Goal: Find specific page/section: Find specific page/section

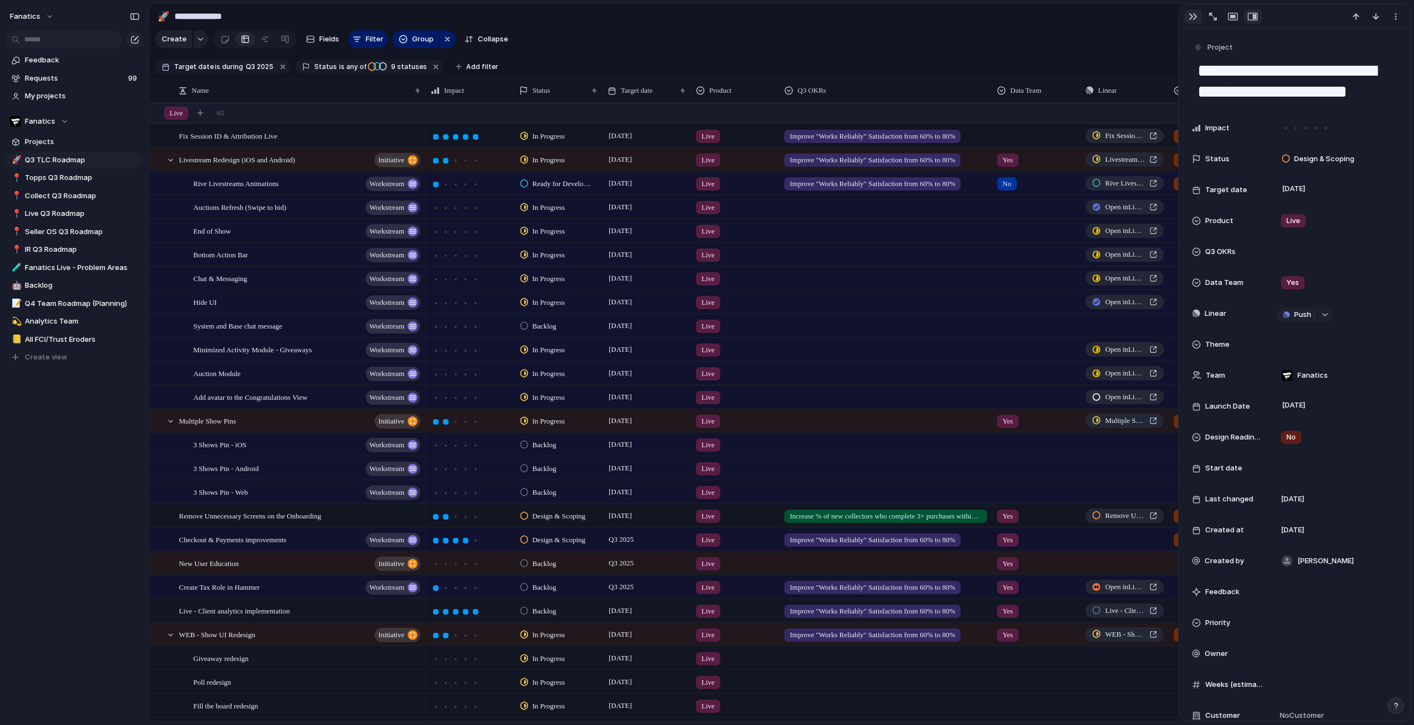
click at [1192, 9] on button "button" at bounding box center [1193, 16] width 18 height 14
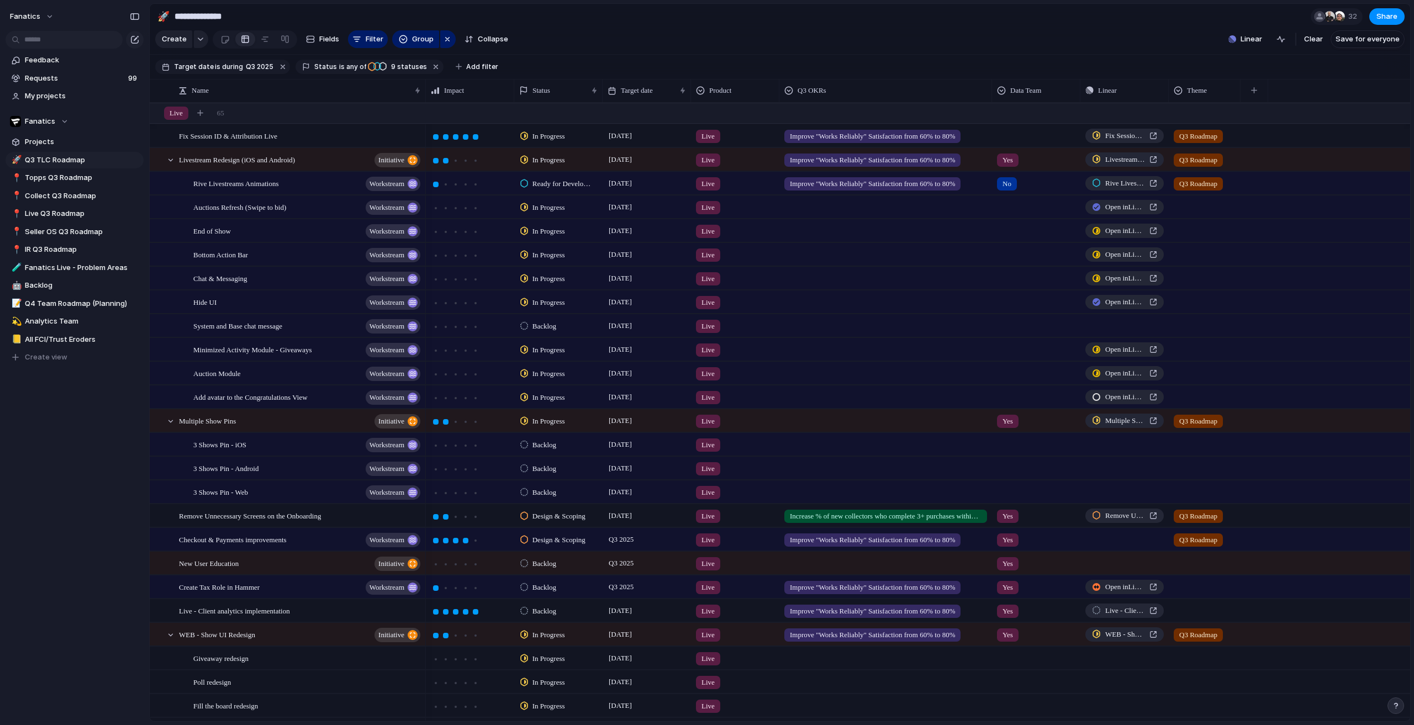
click at [86, 484] on div "fanatics Feedback Requests 99 My projects Fanatics Projects 🚀 Q3 TLC Roadmap 📍 …" at bounding box center [74, 362] width 149 height 725
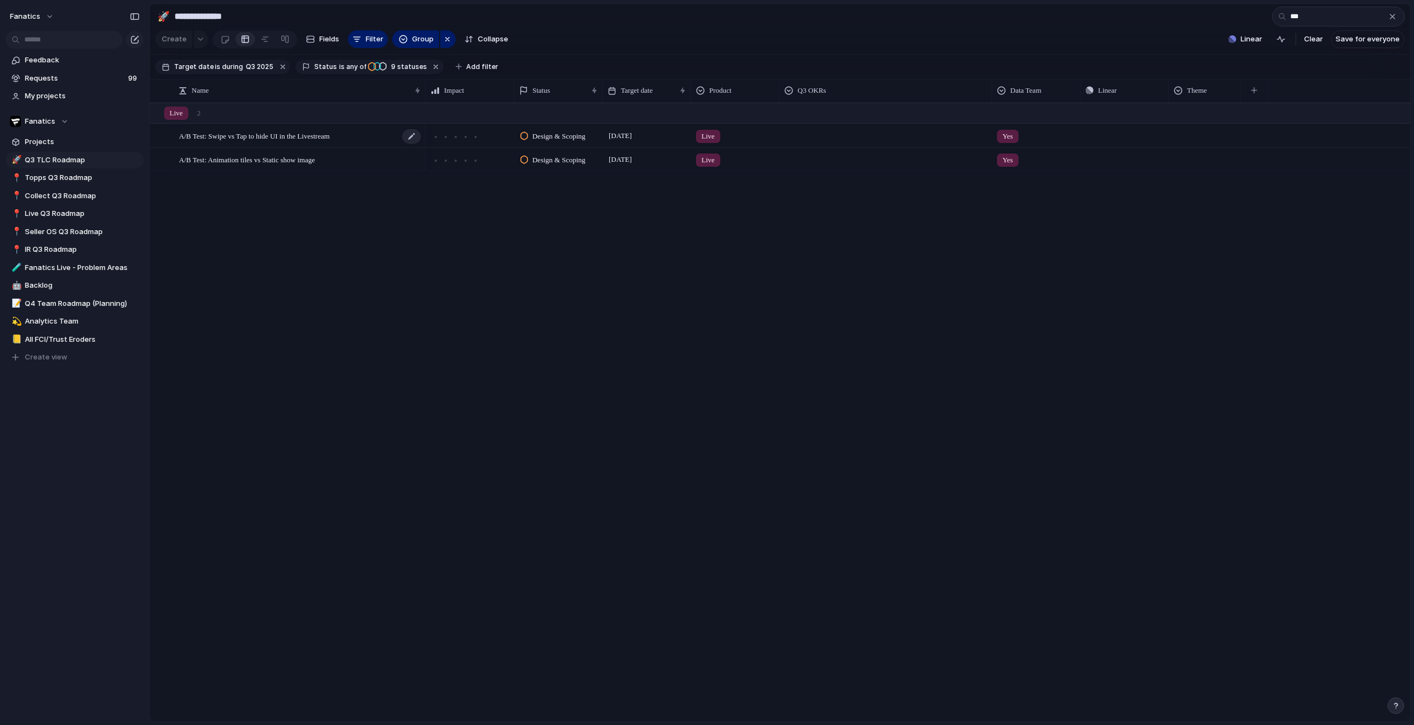
type input "***"
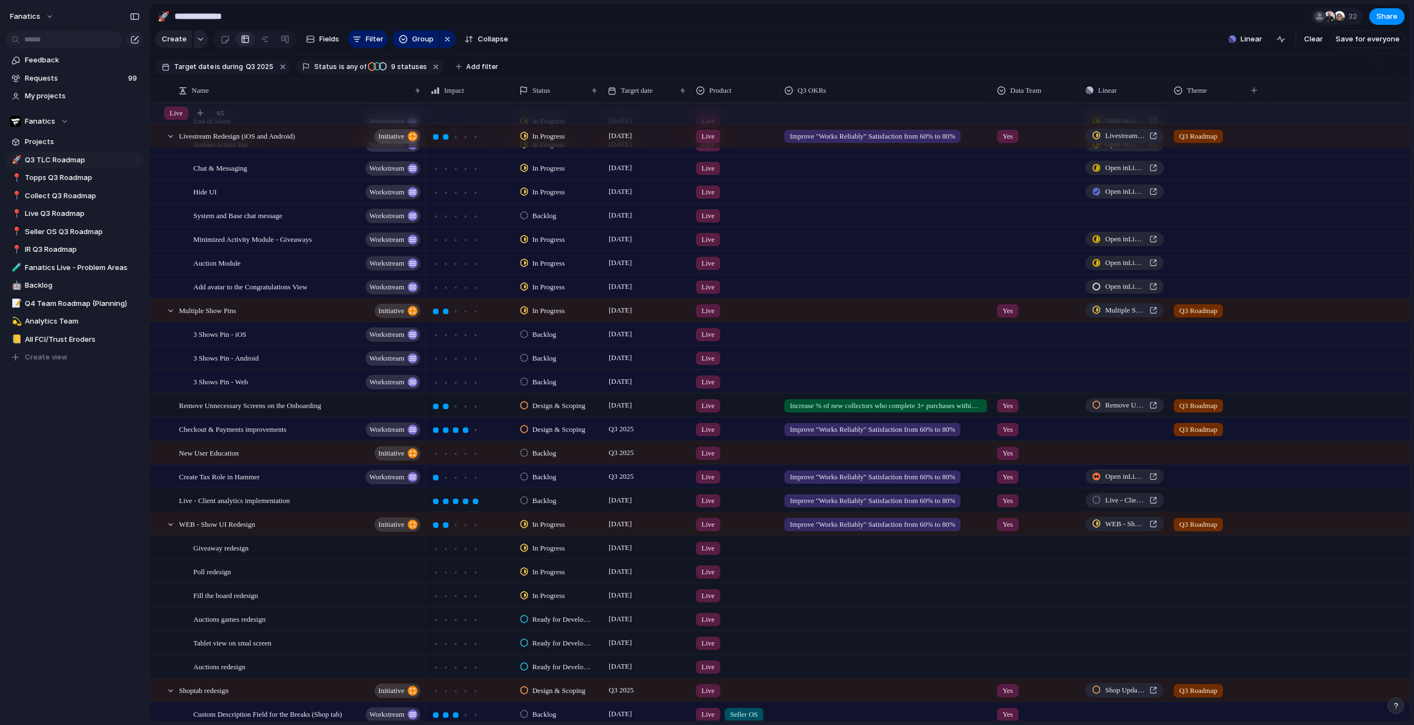
scroll to position [221, 0]
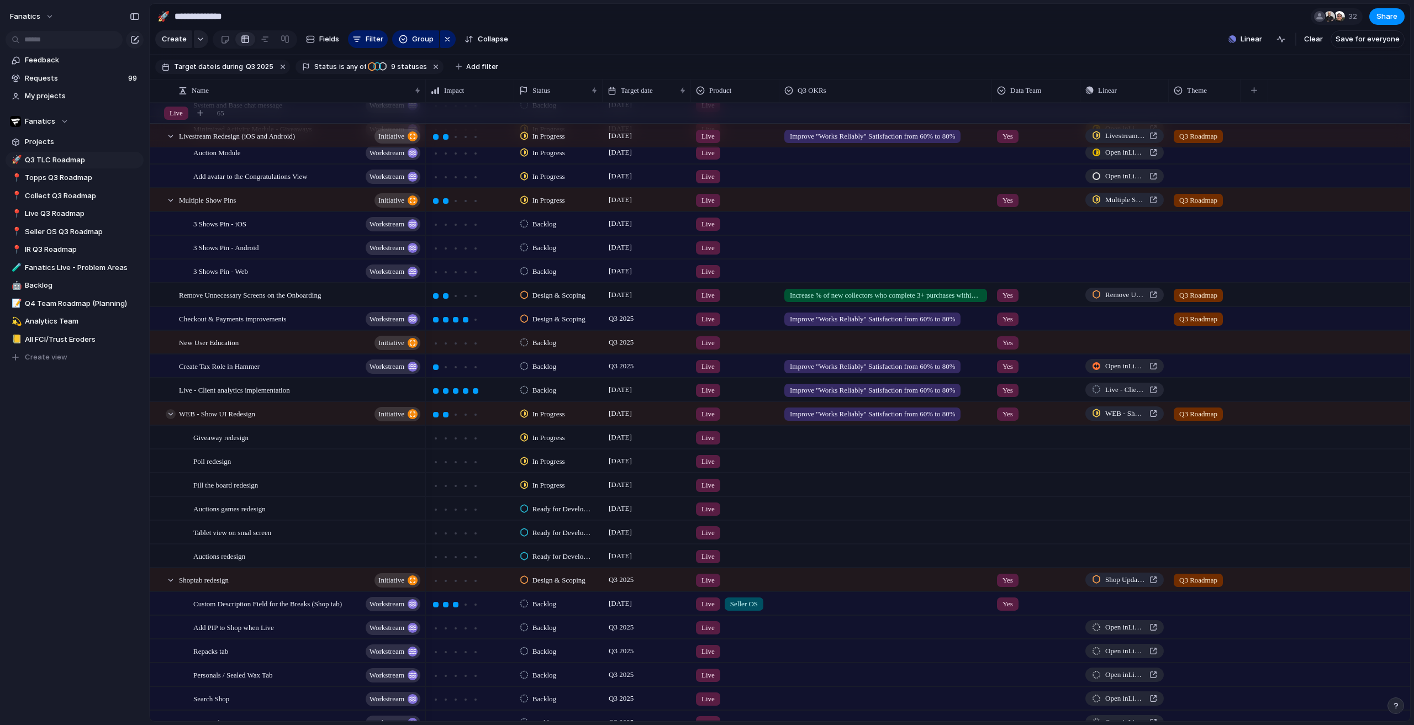
click at [170, 419] on div at bounding box center [171, 414] width 10 height 10
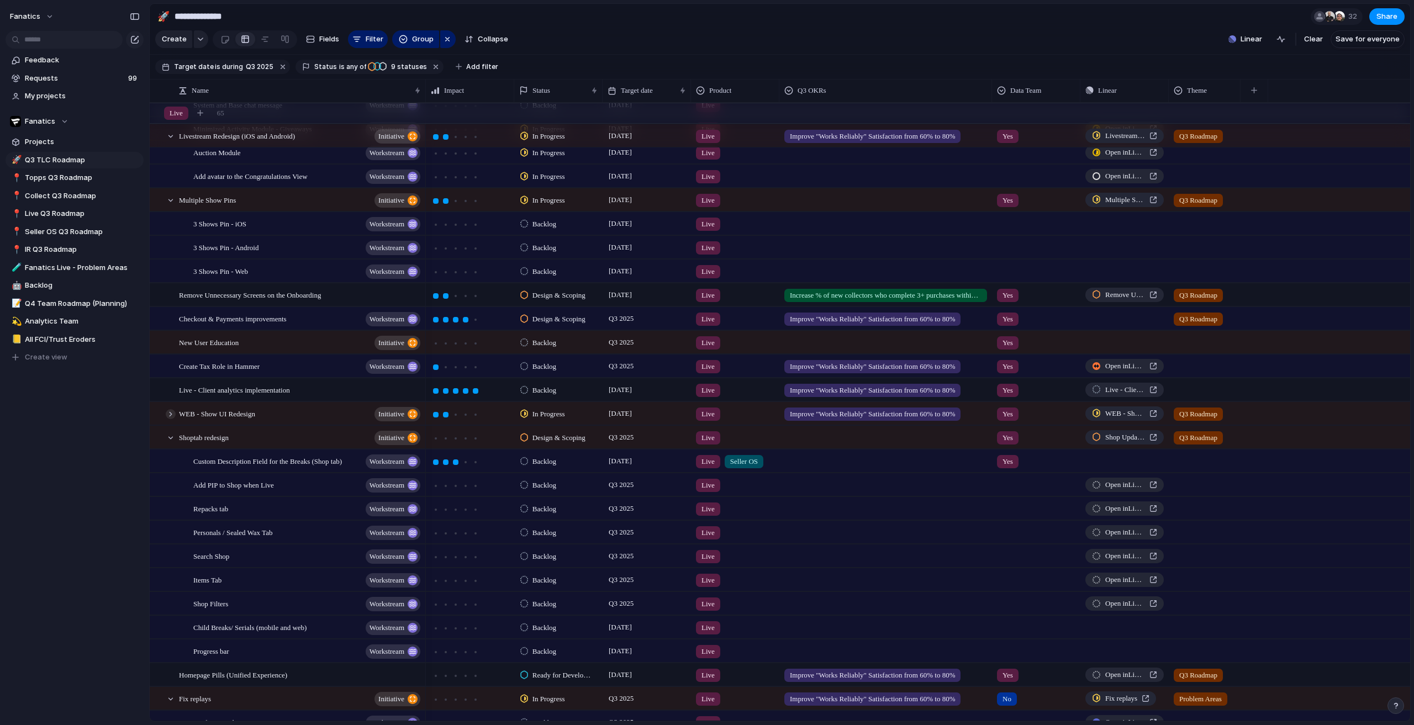
click at [170, 419] on div at bounding box center [171, 414] width 10 height 10
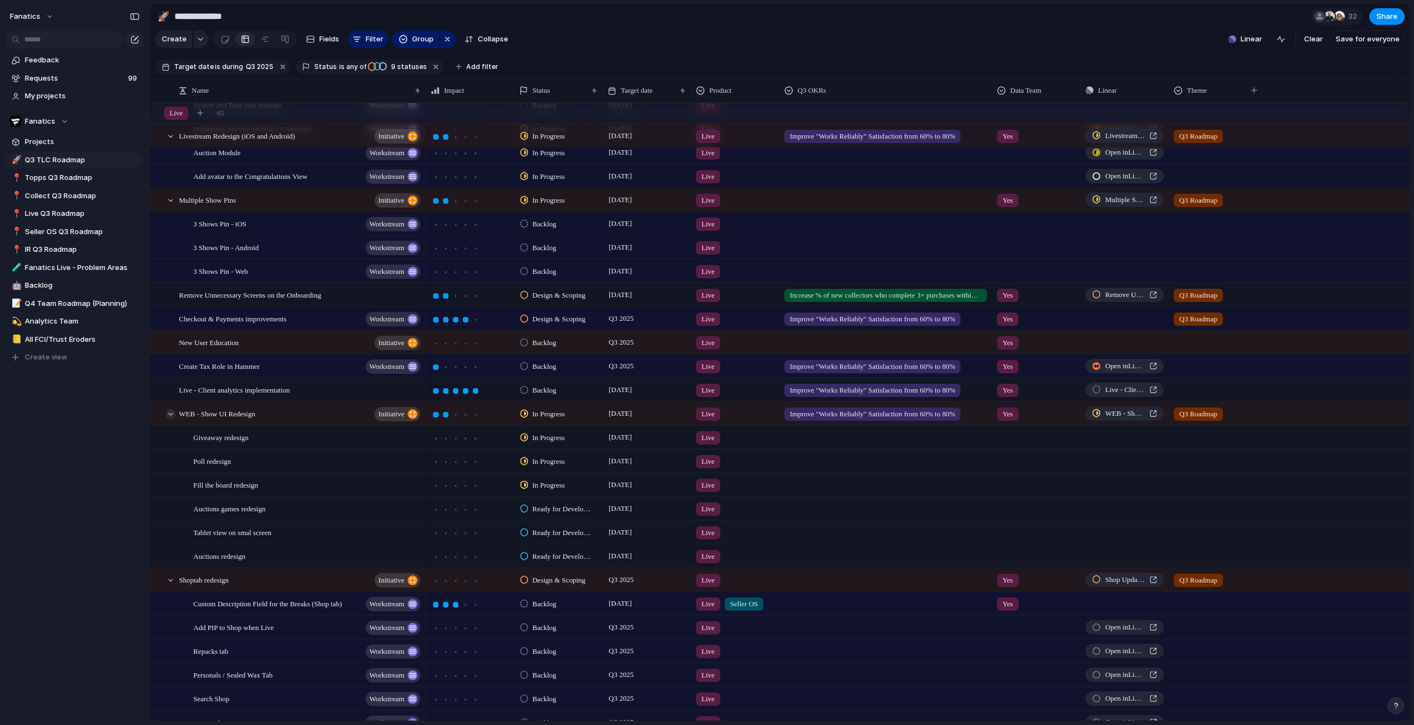
click at [170, 419] on div at bounding box center [171, 414] width 10 height 10
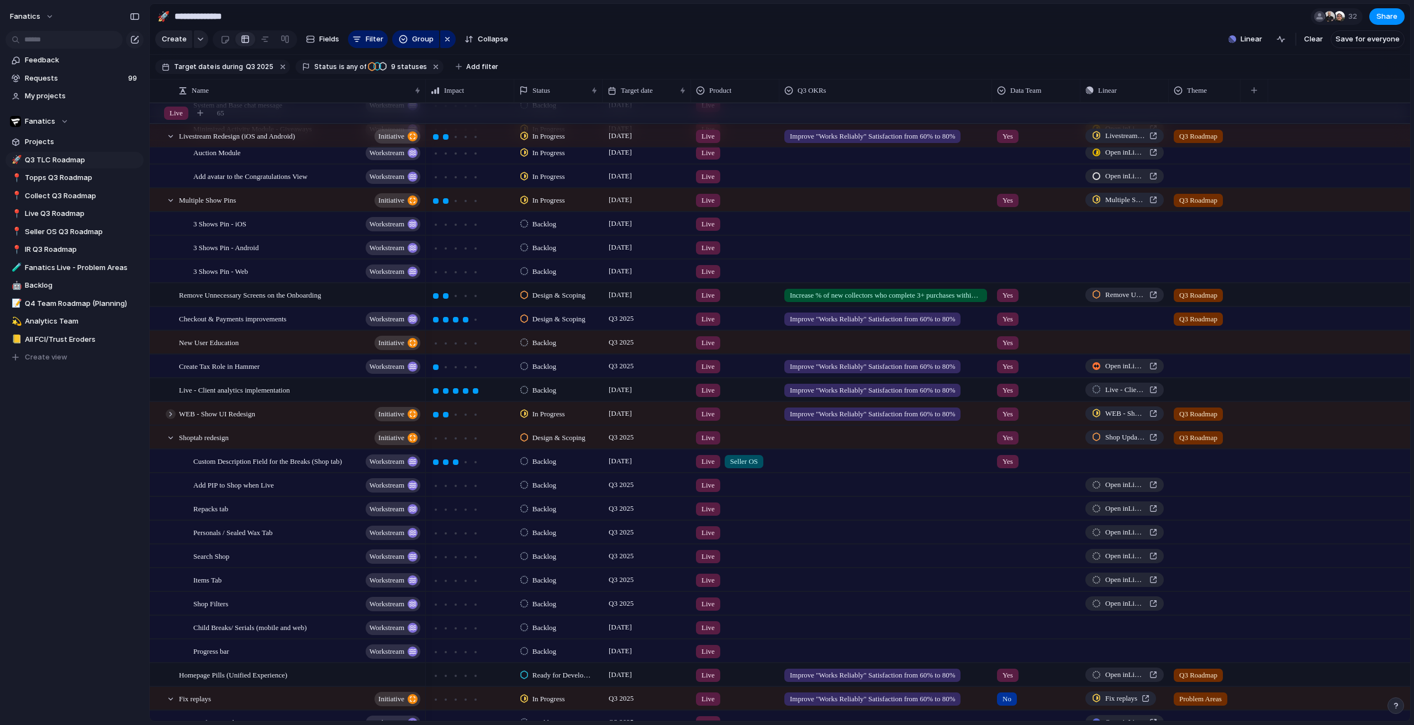
click at [170, 419] on div at bounding box center [171, 414] width 10 height 10
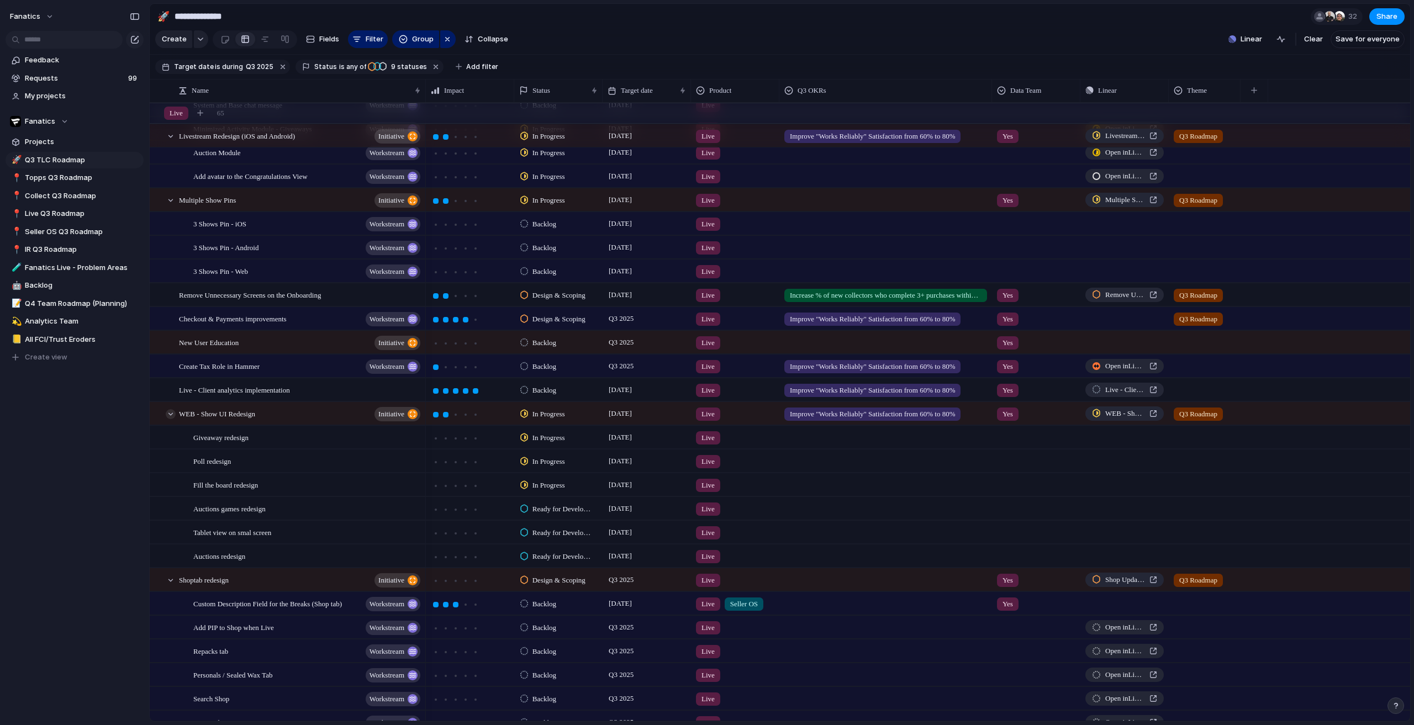
click at [170, 419] on div at bounding box center [171, 414] width 10 height 10
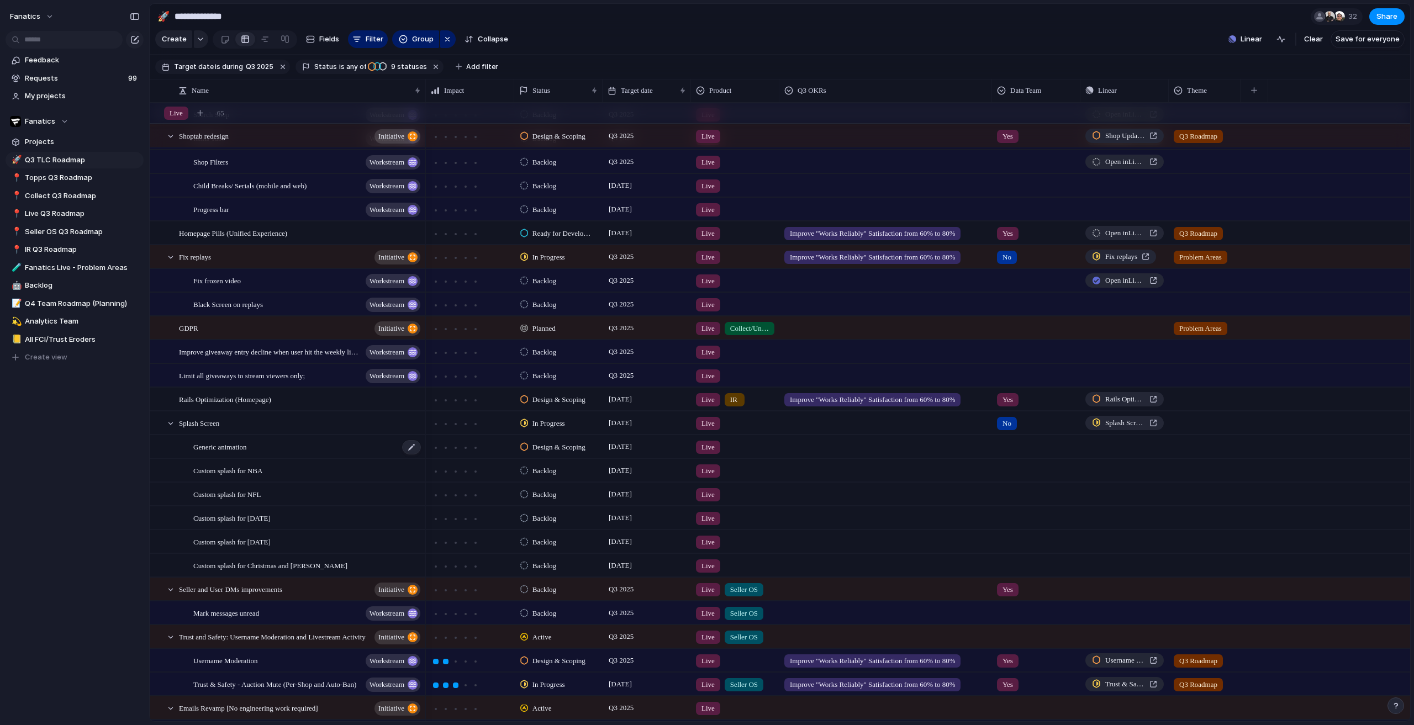
scroll to position [0, 0]
